Goal: Information Seeking & Learning: Learn about a topic

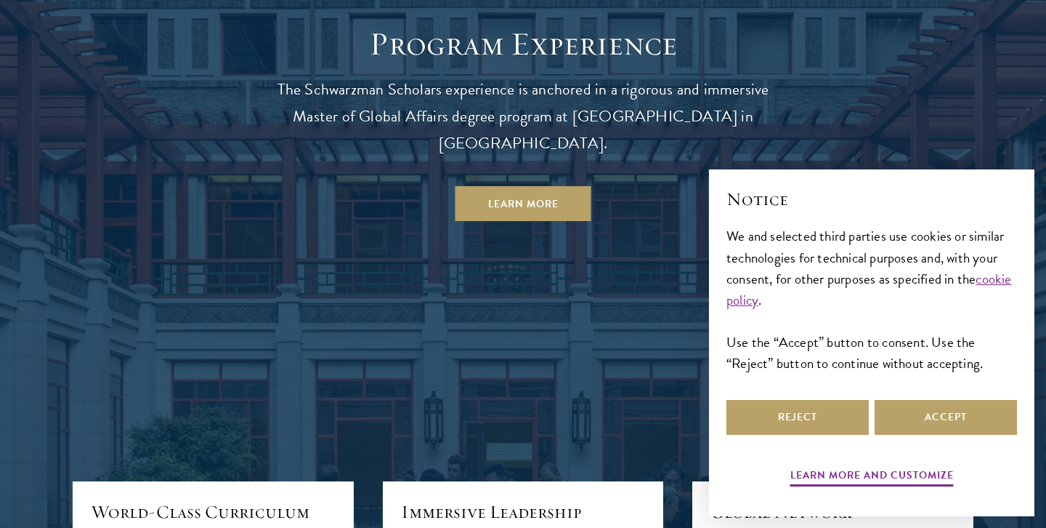
scroll to position [1283, 0]
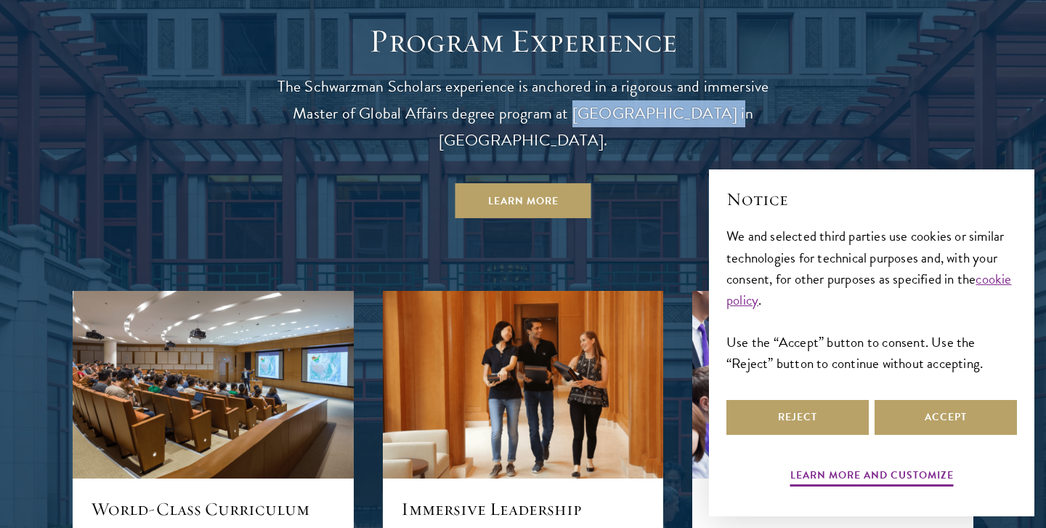
drag, startPoint x: 566, startPoint y: 93, endPoint x: 687, endPoint y: 99, distance: 121.5
click at [687, 99] on p "The Schwarzman Scholars experience is anchored in a rigorous and immersive Mast…" at bounding box center [523, 113] width 523 height 81
copy p "[GEOGRAPHIC_DATA]"
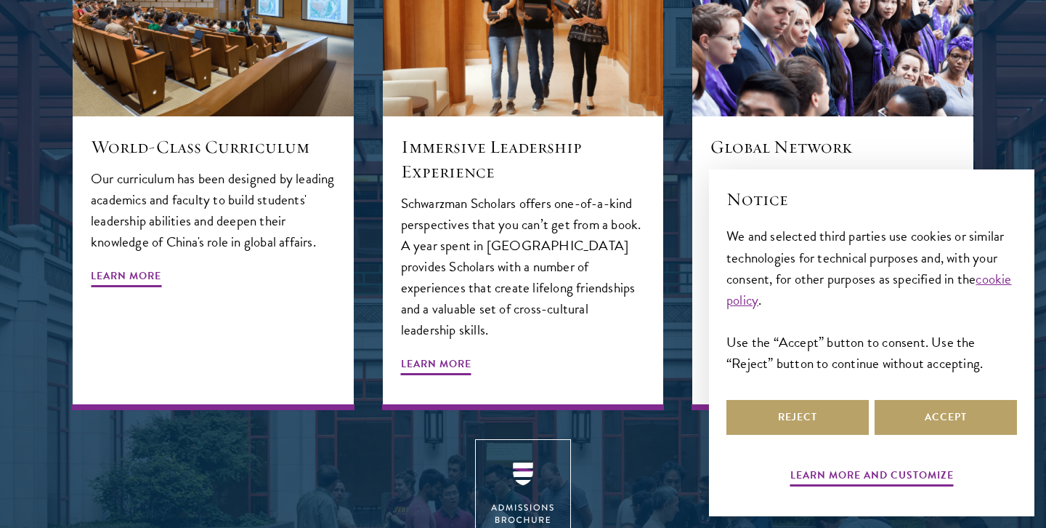
scroll to position [1658, 0]
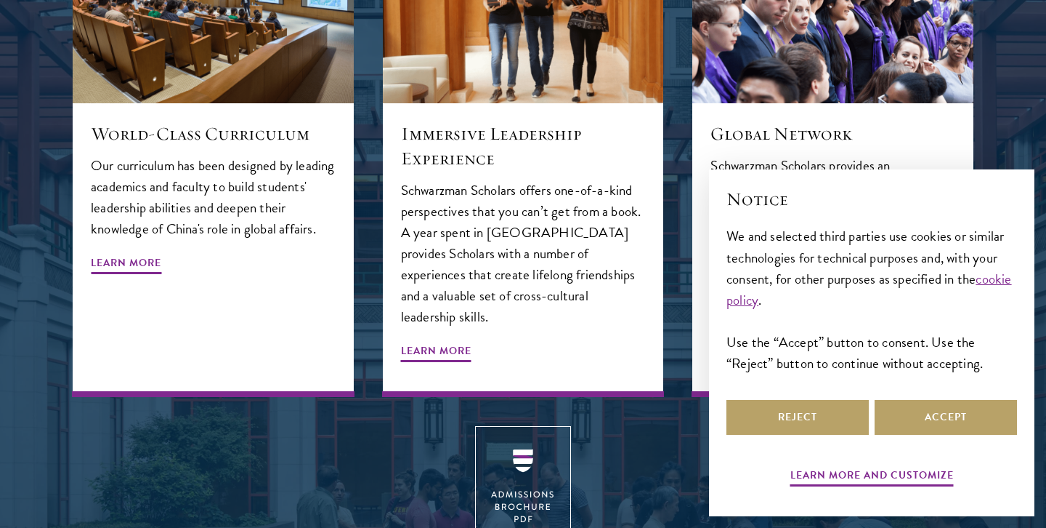
click at [735, 160] on div "× Notice We and selected third parties use cookies or similar technologies for …" at bounding box center [872, 343] width 349 height 370
click at [810, 427] on button "Reject" at bounding box center [798, 417] width 142 height 35
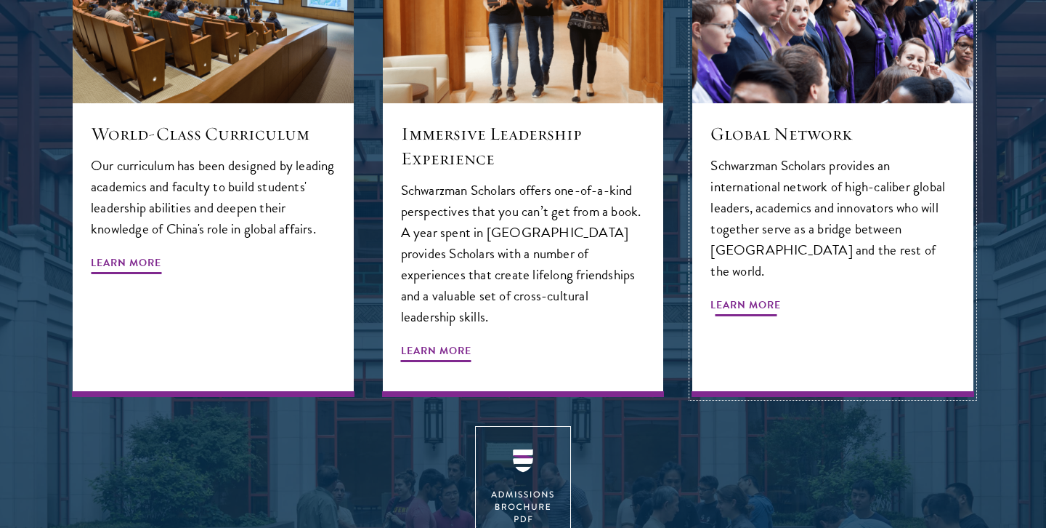
click at [749, 296] on span "Learn More" at bounding box center [746, 307] width 70 height 23
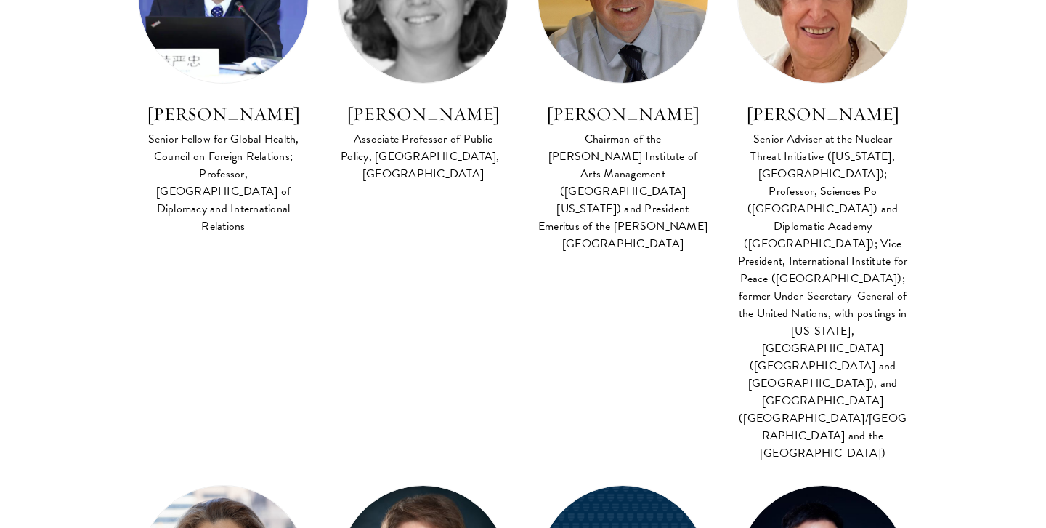
scroll to position [2347, 0]
